Goal: Task Accomplishment & Management: Manage account settings

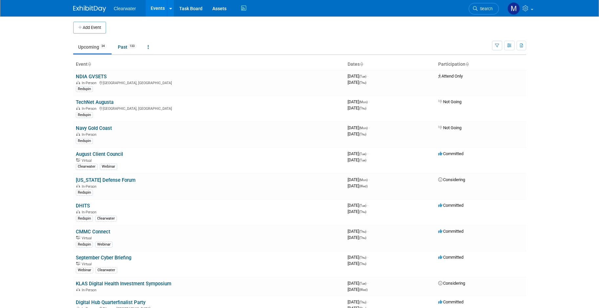
scroll to position [13, 0]
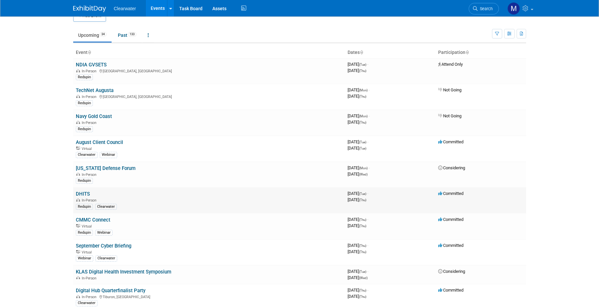
click at [90, 187] on td "DHITS In-Person Redspin Clearwater" at bounding box center [209, 200] width 272 height 26
click at [87, 191] on link "DHITS" at bounding box center [83, 194] width 14 height 6
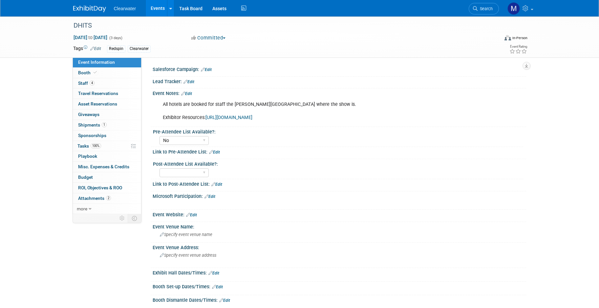
select select "No"
click at [252, 116] on link "https://www.dhadhits.com/event/cb9bb297-8419-4837-8d1e-b3ce8ac623fb/exhibitor-r…" at bounding box center [229, 118] width 47 height 6
click at [90, 124] on span "Shipments 1" at bounding box center [92, 124] width 29 height 5
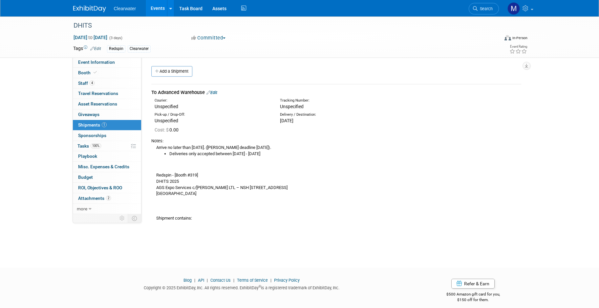
click at [259, 163] on div "Arrive no later than August 20th. (Monica deadline August 15). Deliveries only …" at bounding box center [336, 182] width 370 height 77
click at [102, 69] on link "Booth" at bounding box center [107, 73] width 68 height 10
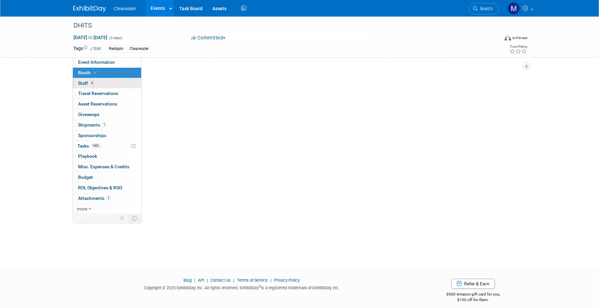
select select "Paid"
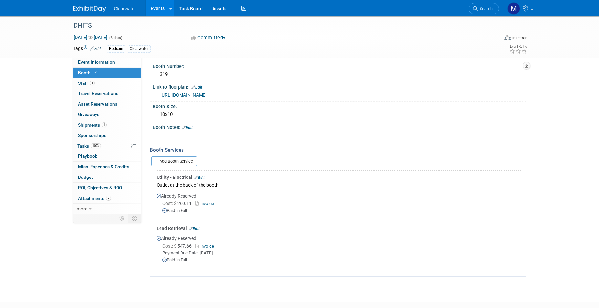
scroll to position [95, 0]
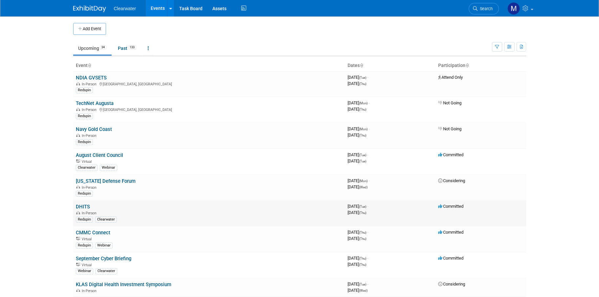
click at [88, 204] on link "DHITS" at bounding box center [83, 207] width 14 height 6
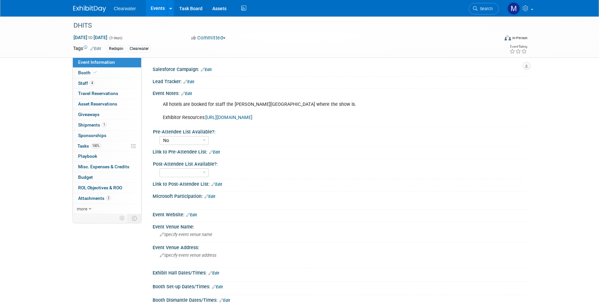
select select "No"
click at [240, 114] on div "All hotels are booked for staff the [PERSON_NAME][GEOGRAPHIC_DATA] where the sh…" at bounding box center [306, 111] width 296 height 26
click at [240, 116] on link "https://www.dhadhits.com/event/cb9bb297-8419-4837-8d1e-b3ce8ac623fb/exhibitor-r…" at bounding box center [229, 118] width 47 height 6
